Goal: Information Seeking & Learning: Learn about a topic

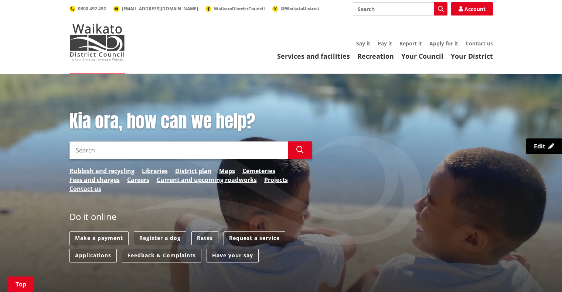
scroll to position [264, 0]
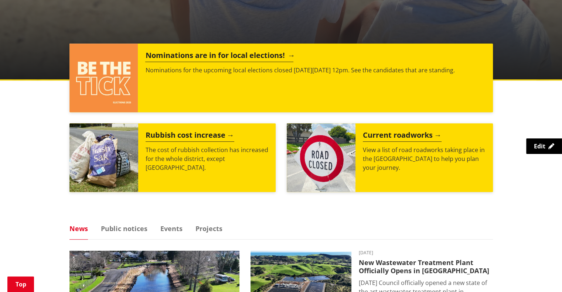
click at [239, 54] on h2 "Nominations are in for local elections!" at bounding box center [219, 56] width 148 height 11
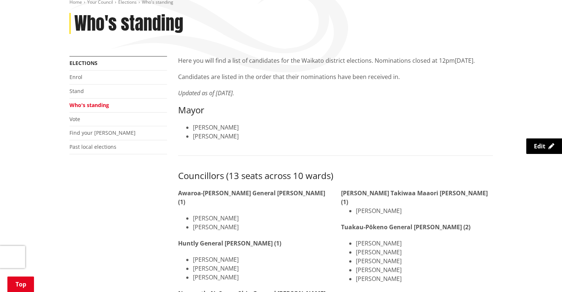
scroll to position [93, 0]
click at [79, 90] on link "Stand" at bounding box center [76, 90] width 14 height 7
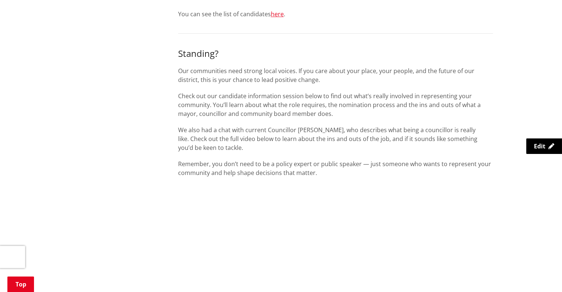
scroll to position [285, 0]
